Goal: Transaction & Acquisition: Purchase product/service

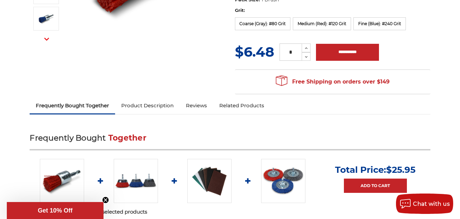
scroll to position [227, 0]
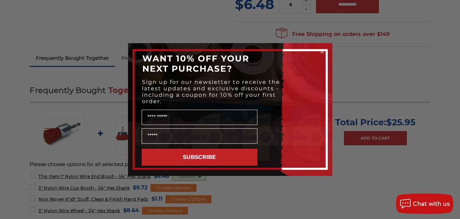
click at [323, 52] on circle "Close dialog" at bounding box center [321, 52] width 6 height 6
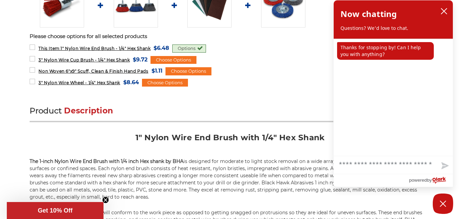
scroll to position [397, 0]
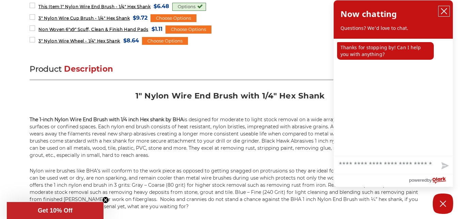
click at [446, 14] on icon "close chatbox" at bounding box center [443, 11] width 7 height 7
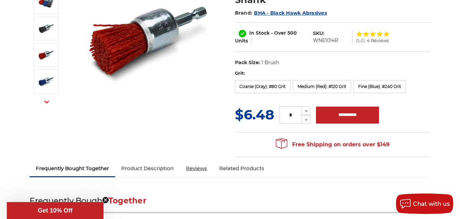
scroll to position [113, 0]
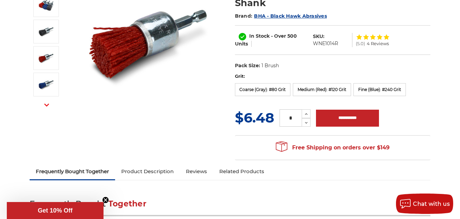
click at [240, 171] on link "Related Products" at bounding box center [241, 171] width 57 height 15
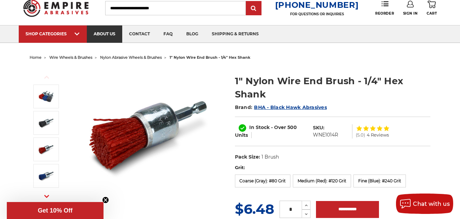
scroll to position [0, 0]
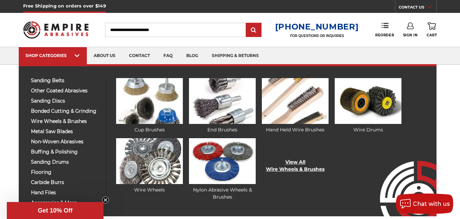
click at [281, 165] on link "View All Wire Wheels & Brushes" at bounding box center [295, 166] width 59 height 14
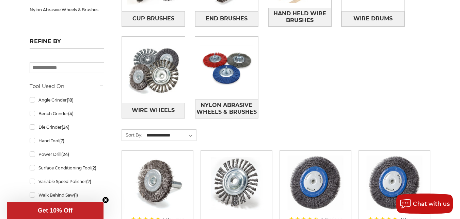
scroll to position [227, 0]
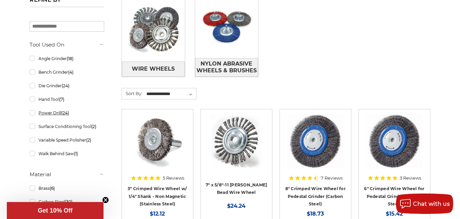
click at [30, 113] on link "Power Drill (24)" at bounding box center [67, 113] width 74 height 12
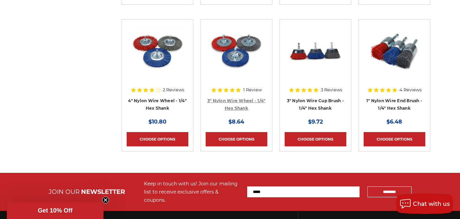
scroll to position [850, 0]
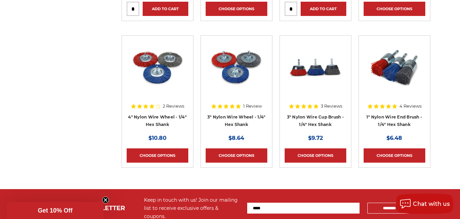
click at [329, 65] on img at bounding box center [315, 67] width 54 height 54
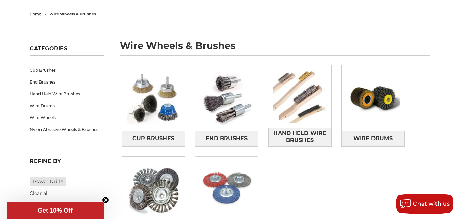
scroll to position [118, 0]
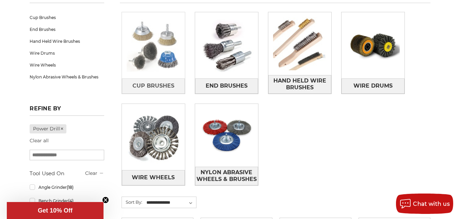
click at [161, 57] on img at bounding box center [153, 45] width 63 height 63
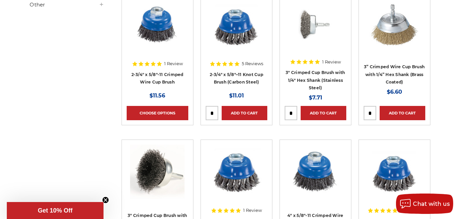
scroll to position [283, 0]
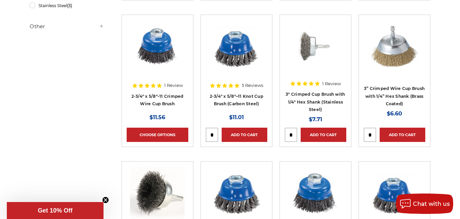
click at [378, 65] on img at bounding box center [394, 47] width 54 height 54
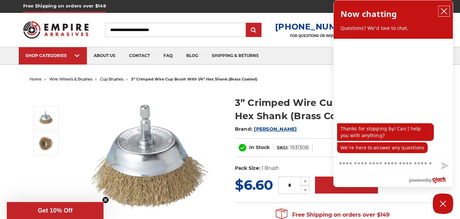
click at [445, 13] on icon "close chatbox" at bounding box center [443, 11] width 7 height 7
